Goal: Task Accomplishment & Management: Manage account settings

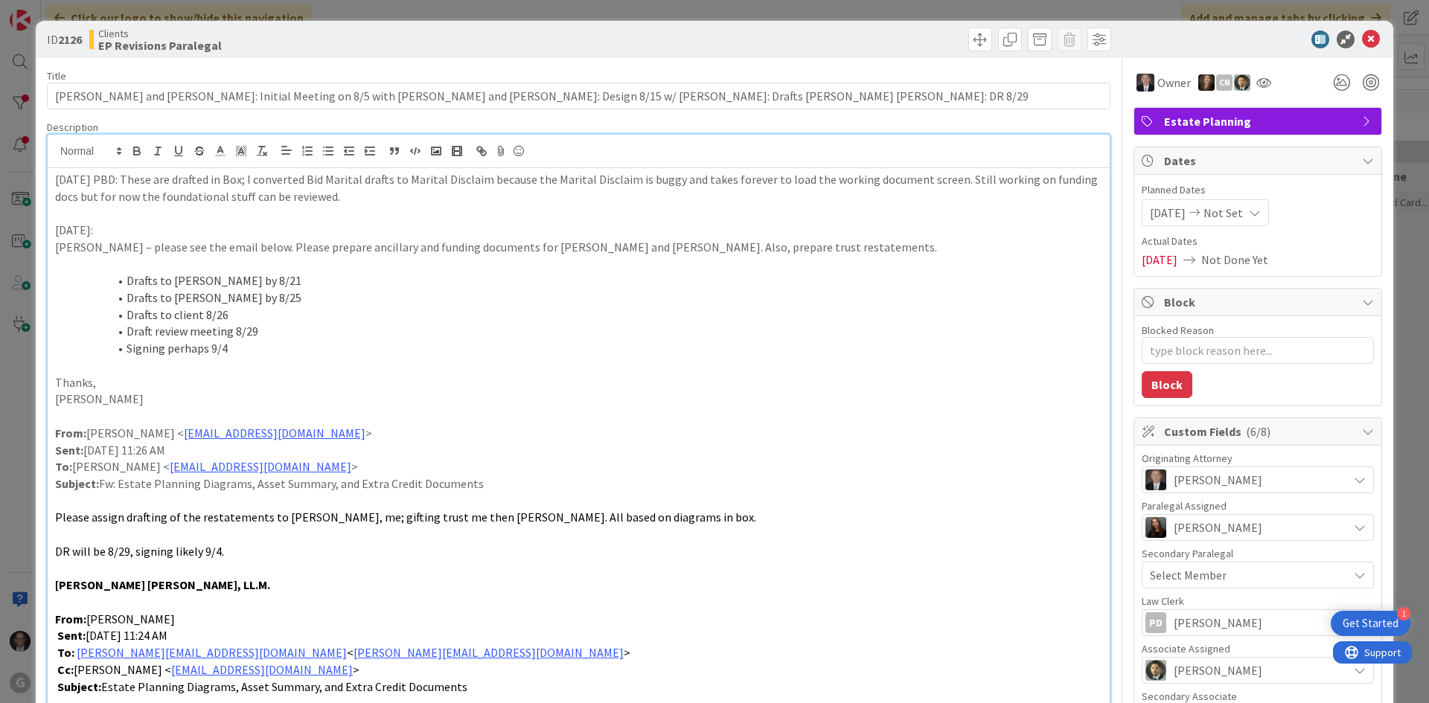
click at [54, 182] on div "[DATE] PBD: These are drafted in Box; I converted Bid Marital drafts to Marital…" at bounding box center [579, 540] width 1062 height 745
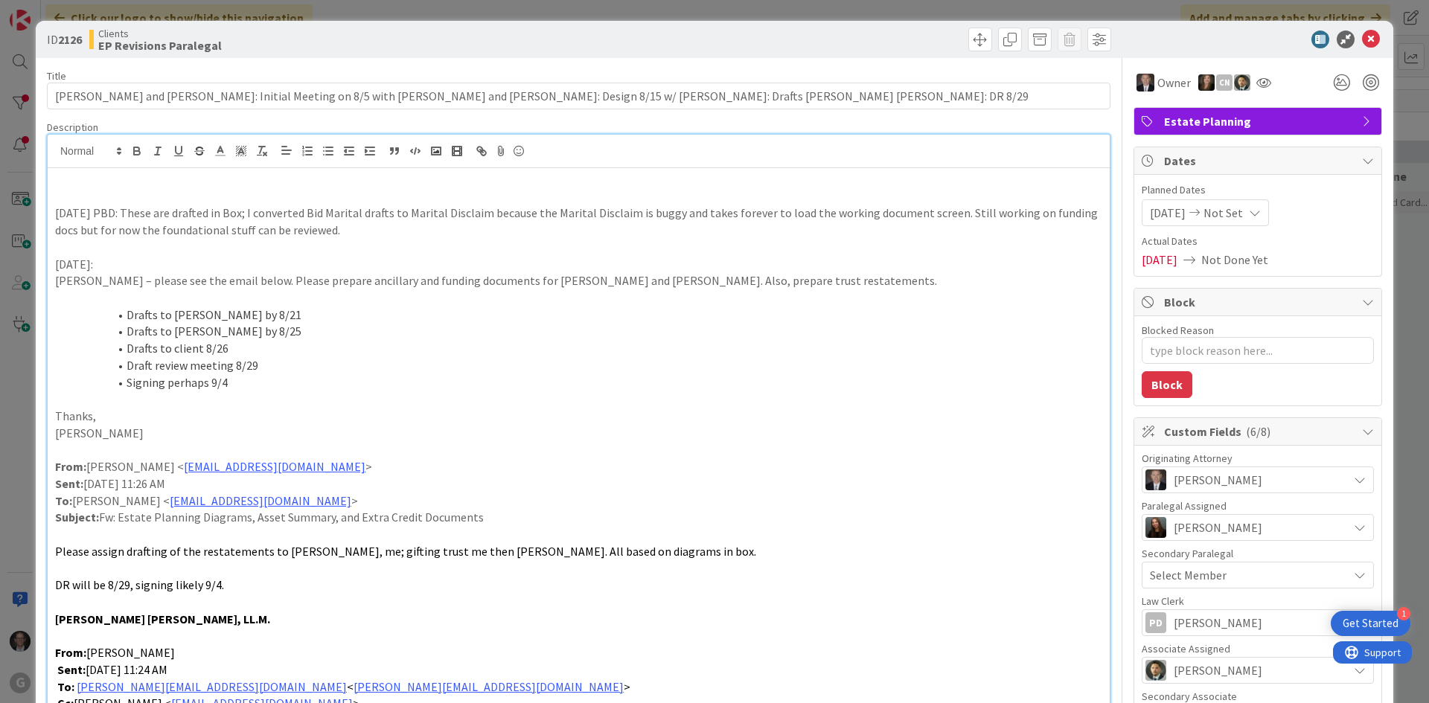
type textarea "x"
click at [101, 180] on p "[DATE]: To [PERSON_NAME] for review. PBD still working on funding docs." at bounding box center [578, 179] width 1047 height 17
drag, startPoint x: 51, startPoint y: 176, endPoint x: 119, endPoint y: 178, distance: 67.7
click at [119, 178] on div "[DATE] JT: To [PERSON_NAME] for review. PBD still working on funding docs. [DAT…" at bounding box center [579, 557] width 1062 height 778
click at [141, 146] on icon "button" at bounding box center [136, 150] width 13 height 13
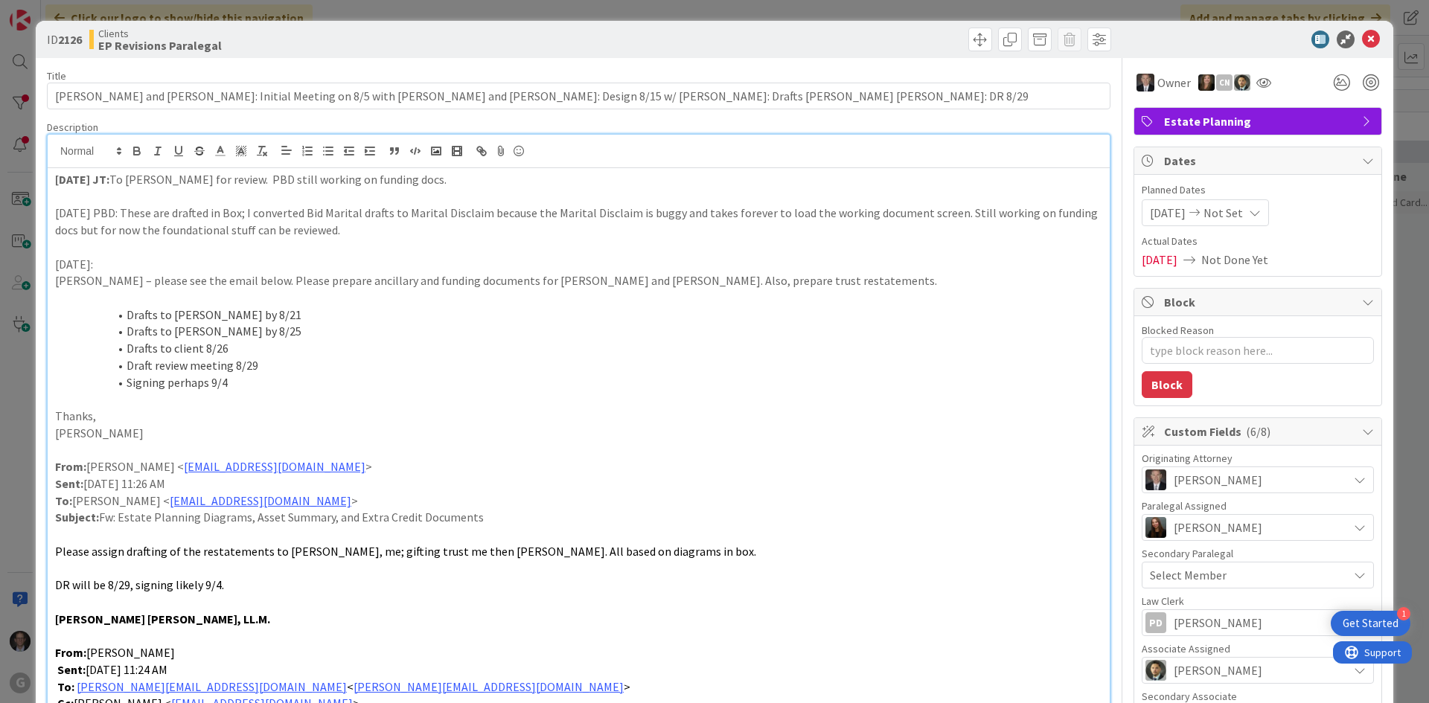
click at [144, 195] on p at bounding box center [578, 196] width 1047 height 17
click at [129, 179] on p "[DATE] JT: To [PERSON_NAME] for review. PBD still working on funding docs." at bounding box center [578, 179] width 1047 height 17
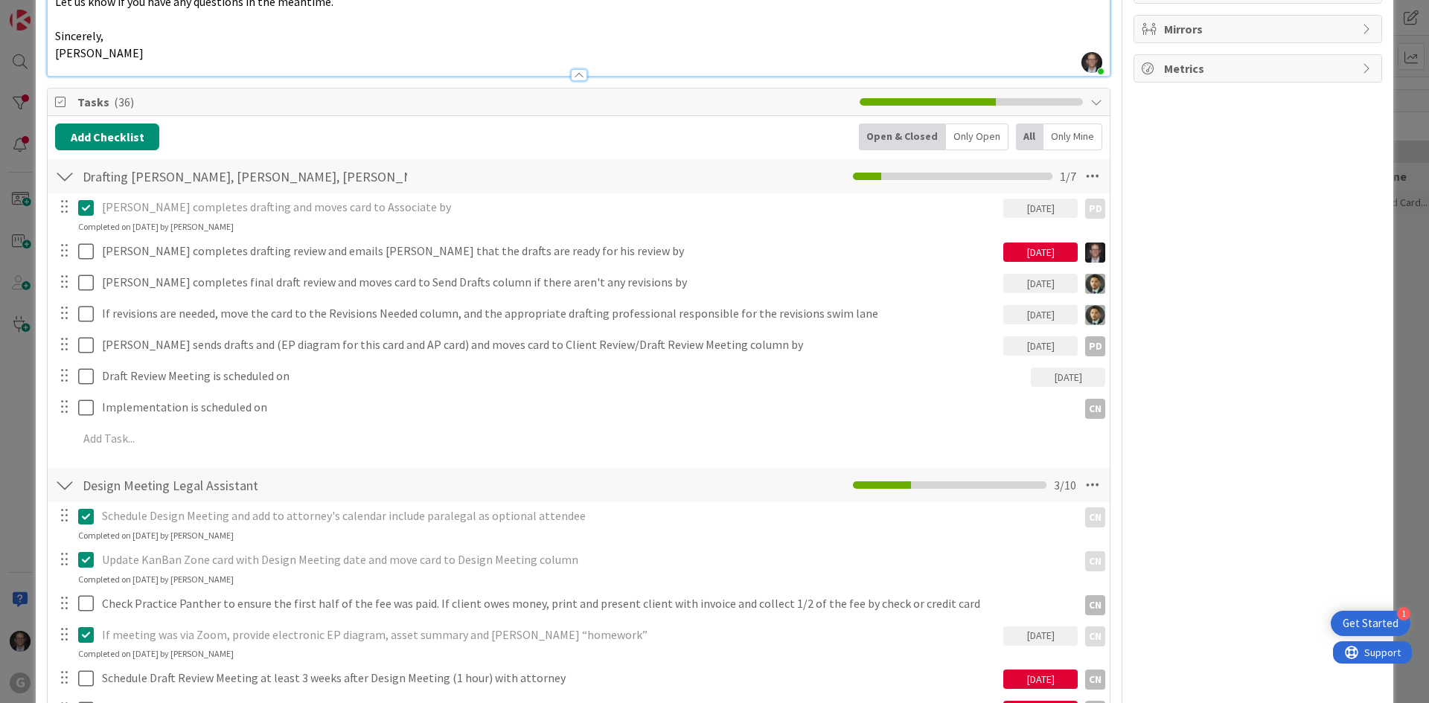
scroll to position [893, 0]
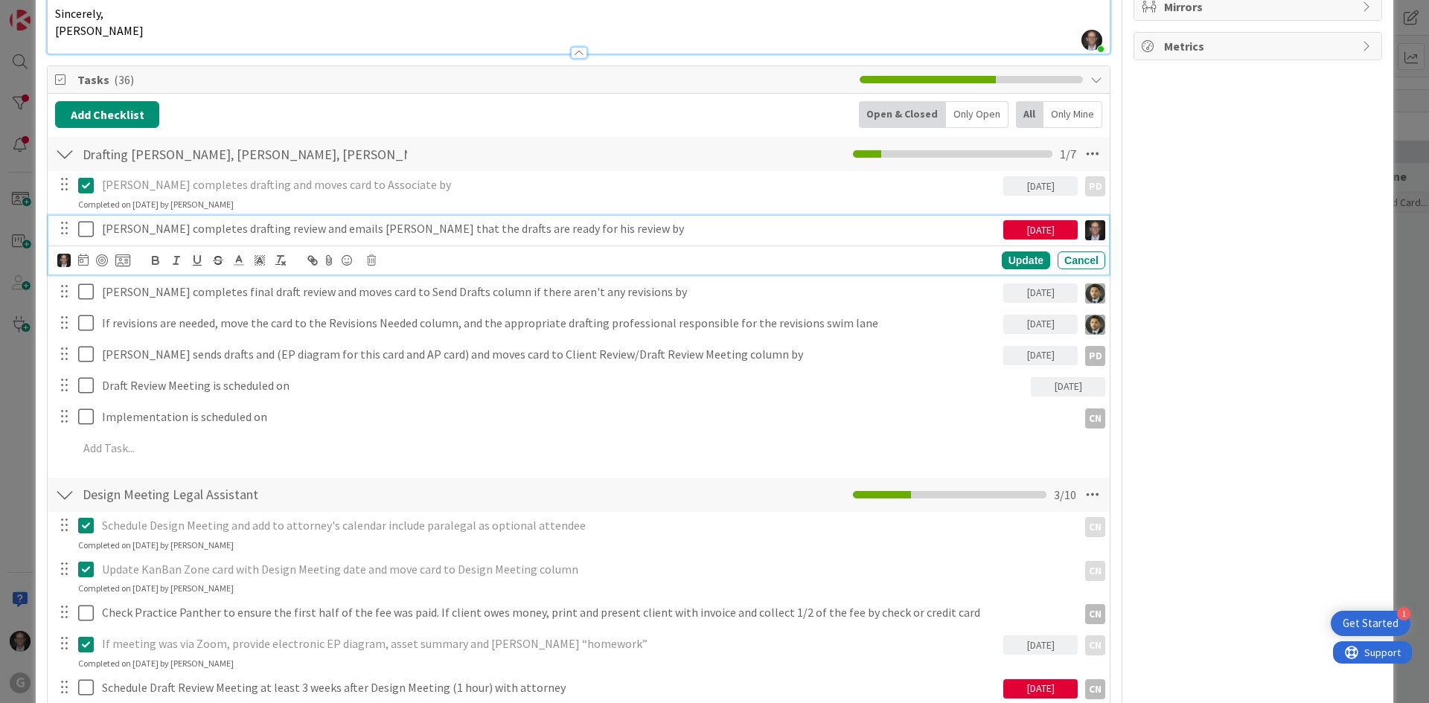
click at [84, 225] on icon at bounding box center [89, 229] width 22 height 18
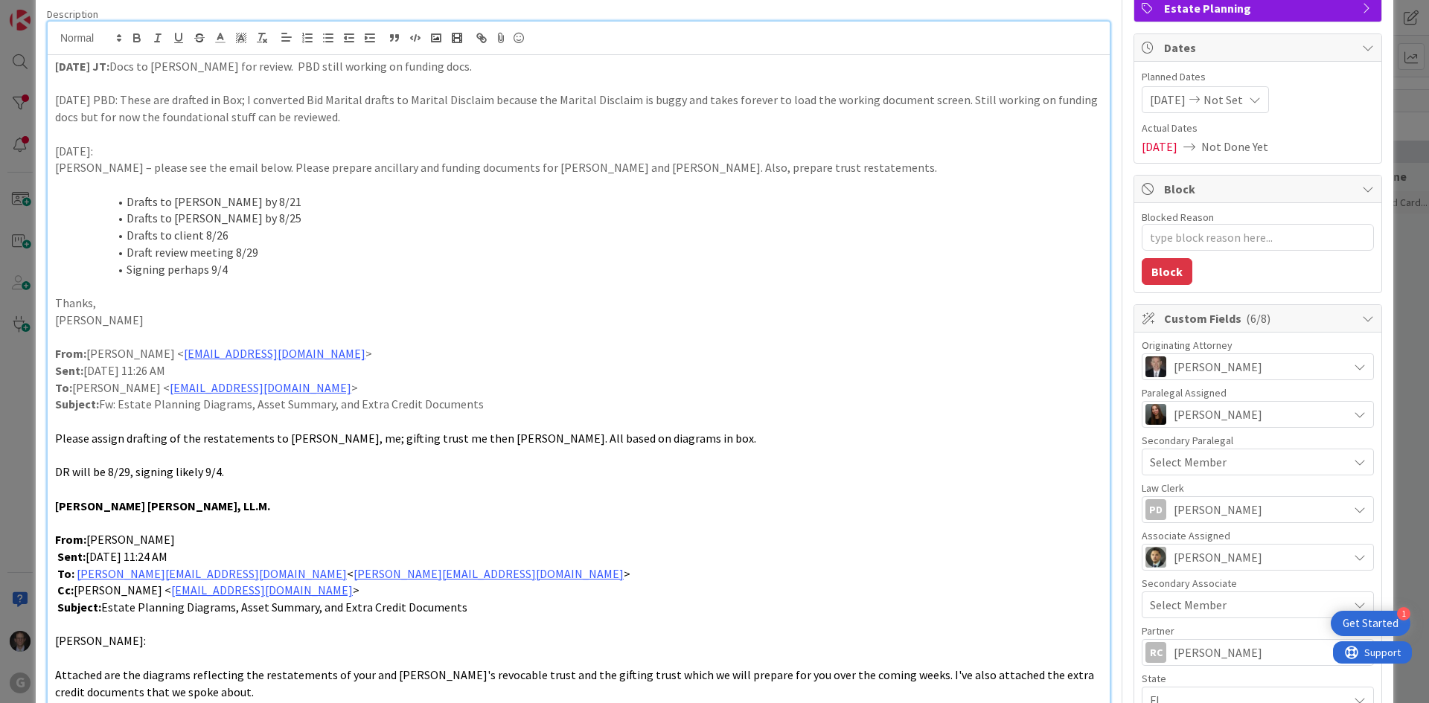
scroll to position [0, 0]
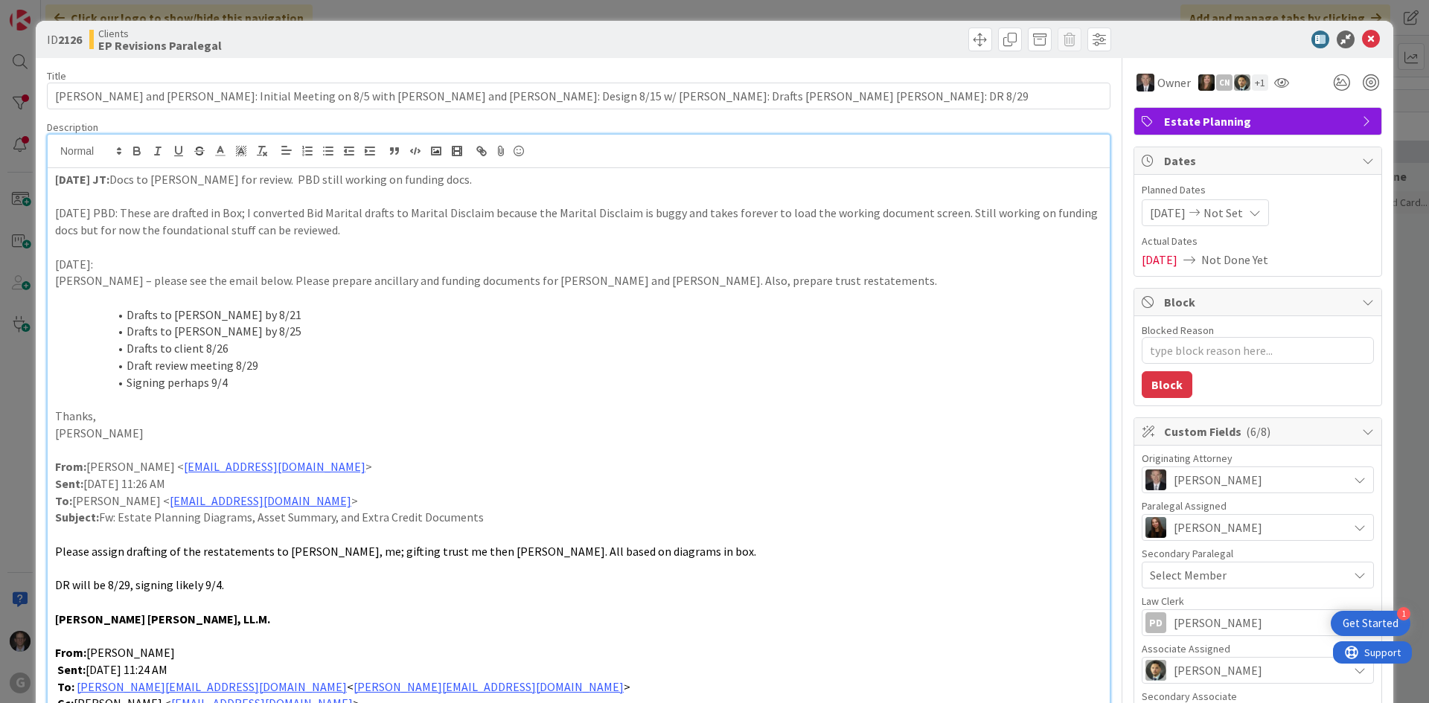
click at [95, 193] on p at bounding box center [578, 196] width 1047 height 17
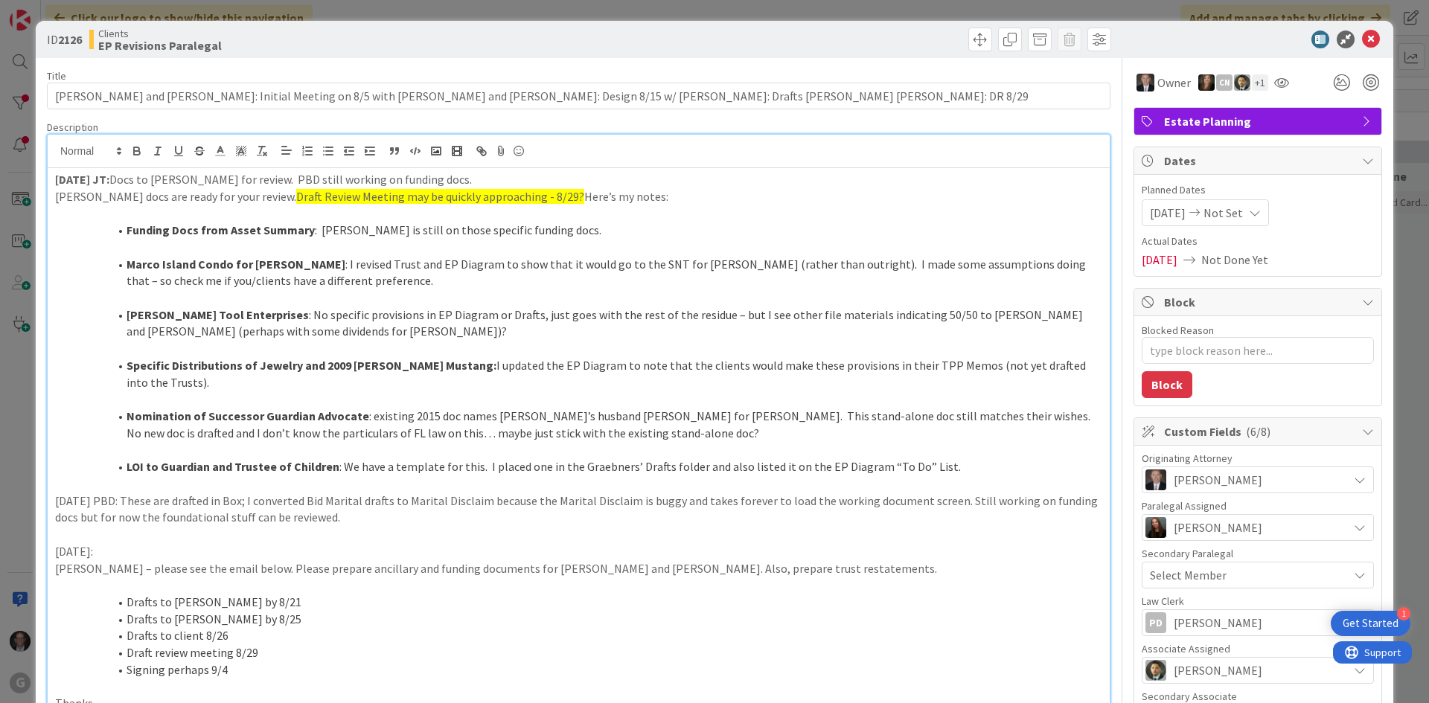
click at [56, 199] on p "[PERSON_NAME] docs are ready for your review. Draft Review Meeting may be quick…" at bounding box center [578, 196] width 1047 height 17
click at [126, 182] on p "[DATE] JT: Docs to [PERSON_NAME] for review. PBD still working on funding docs." at bounding box center [578, 179] width 1047 height 17
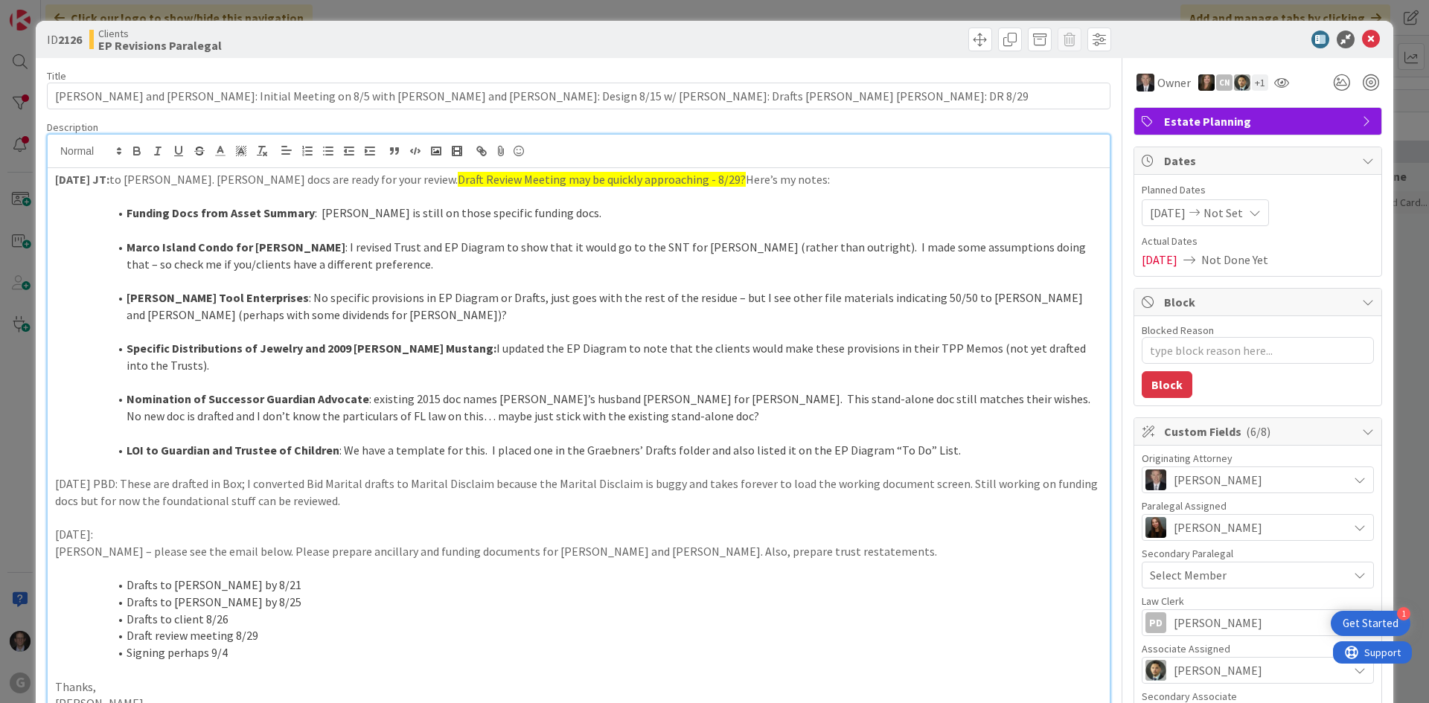
drag, startPoint x: 661, startPoint y: 179, endPoint x: 761, endPoint y: 178, distance: 99.7
click at [761, 178] on p "[DATE] JT: to [PERSON_NAME]. [PERSON_NAME] docs are ready for your review. Draf…" at bounding box center [578, 179] width 1047 height 17
click at [129, 211] on strong "Funding Docs from Asset Summary" at bounding box center [220, 212] width 188 height 15
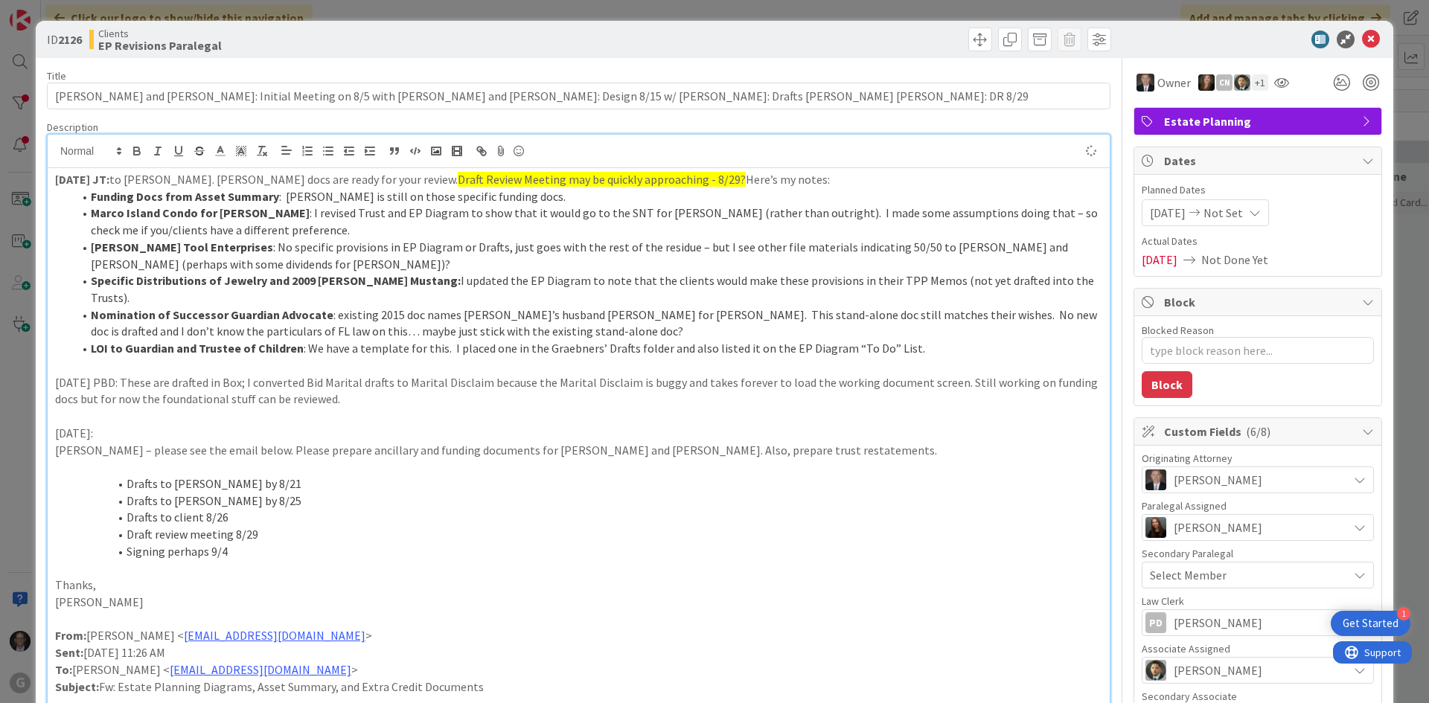
type textarea "x"
click at [1362, 35] on icon at bounding box center [1371, 40] width 18 height 18
